Goal: Browse casually: Explore the website without a specific task or goal

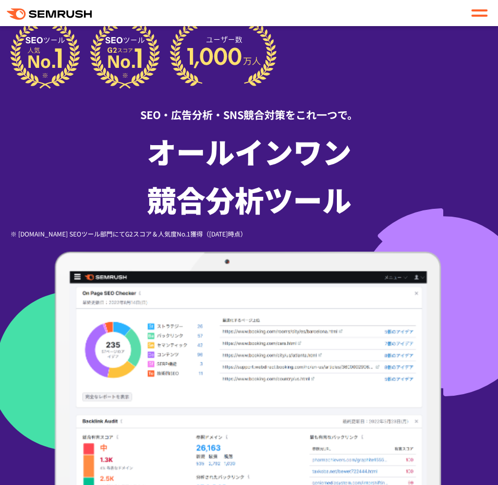
click at [479, 13] on div at bounding box center [480, 13] width 16 height 13
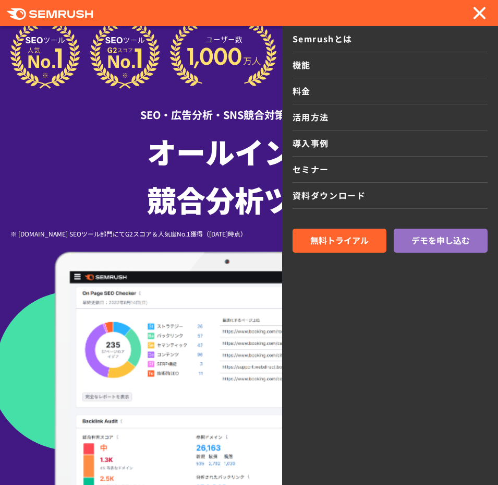
click at [113, 177] on h1 "オールインワン 競合分析ツール" at bounding box center [248, 175] width 477 height 96
click at [480, 16] on div at bounding box center [480, 13] width 16 height 13
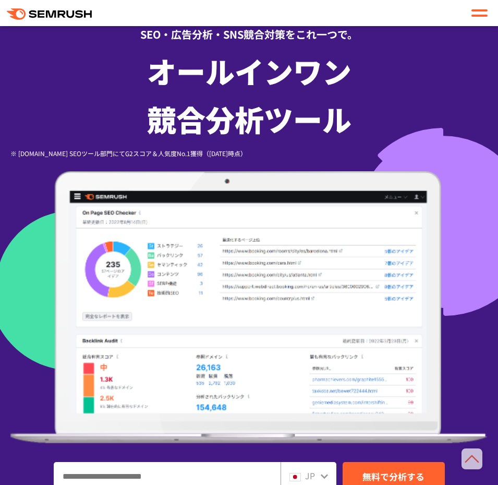
scroll to position [92, 0]
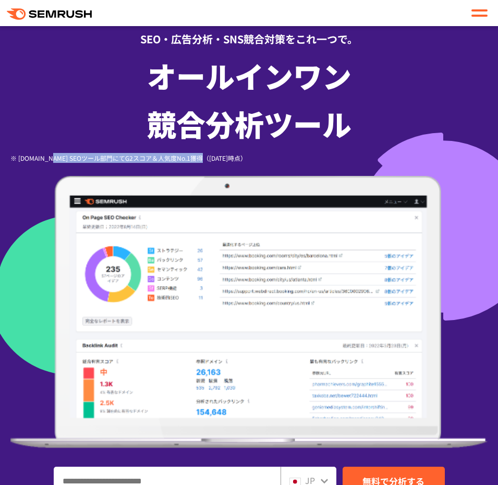
drag, startPoint x: 51, startPoint y: 158, endPoint x: 204, endPoint y: 162, distance: 153.4
click at [204, 162] on div "※ [DOMAIN_NAME] SEOツール部門にてG2スコア＆人気度No.1獲得（[DATE]時点）" at bounding box center [248, 158] width 477 height 10
drag, startPoint x: 267, startPoint y: 158, endPoint x: 69, endPoint y: 156, distance: 197.7
click at [69, 156] on div "※ [DOMAIN_NAME] SEOツール部門にてG2スコア＆人気度No.1獲得（[DATE]時点）" at bounding box center [248, 158] width 477 height 10
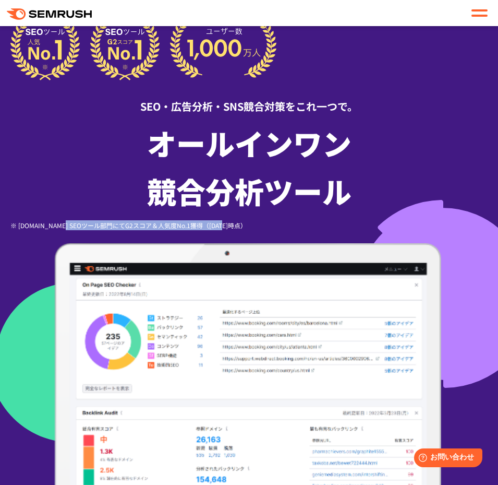
scroll to position [0, 0]
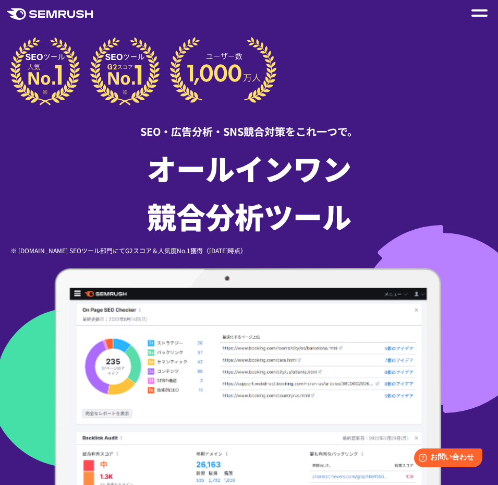
click at [482, 14] on div at bounding box center [480, 13] width 16 height 13
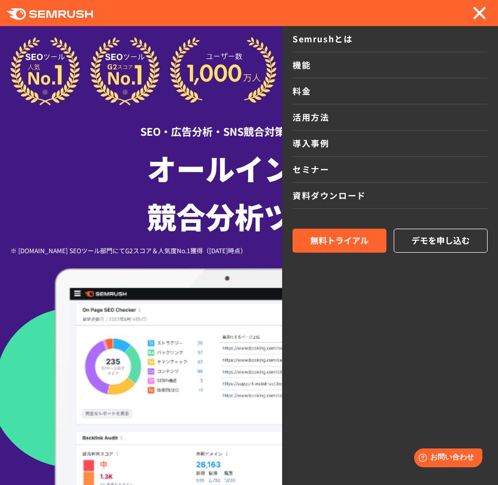
click at [480, 15] on span at bounding box center [479, 13] width 13 height 13
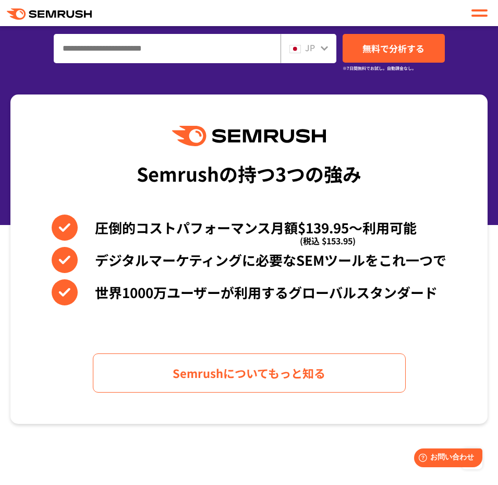
scroll to position [525, 0]
